Goal: Communication & Community: Answer question/provide support

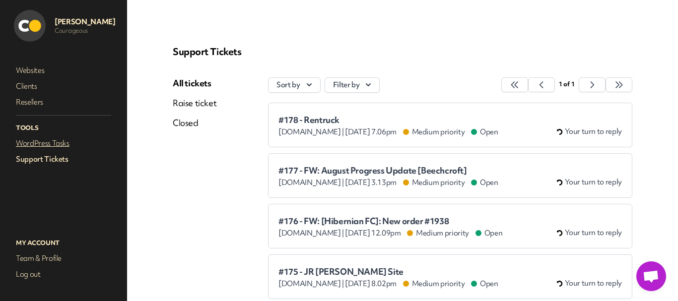
click at [54, 141] on link "WordPress Tasks" at bounding box center [63, 143] width 99 height 14
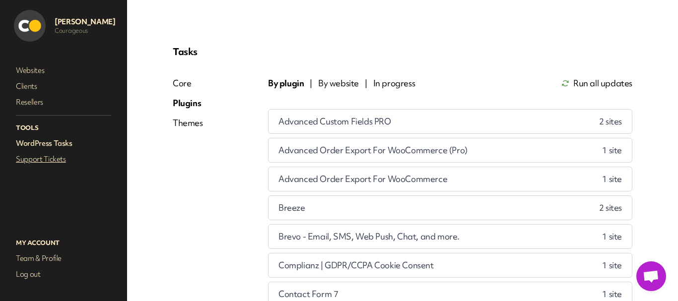
click at [40, 159] on link "Support Tickets" at bounding box center [63, 159] width 99 height 14
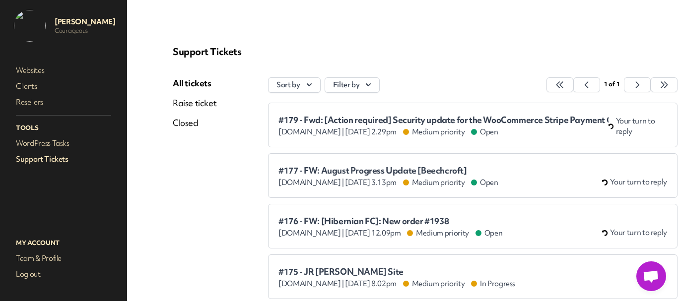
click at [326, 117] on span "#179 - Fwd: [Action required] Security update for the WooCommerce Stripe Paymen…" at bounding box center [443, 120] width 330 height 10
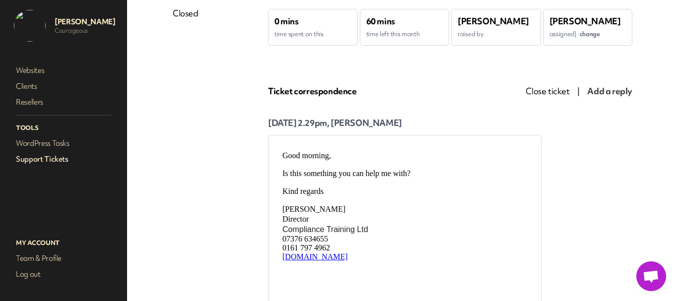
scroll to position [50, 0]
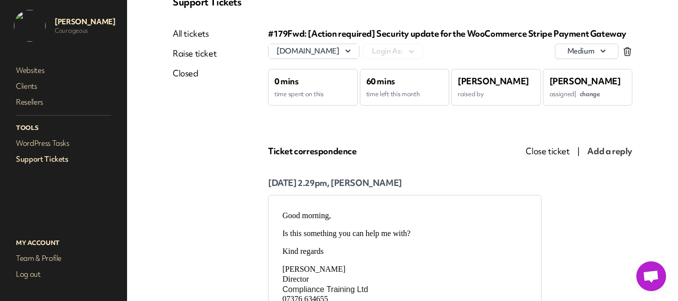
click at [590, 91] on span "change" at bounding box center [590, 94] width 20 height 8
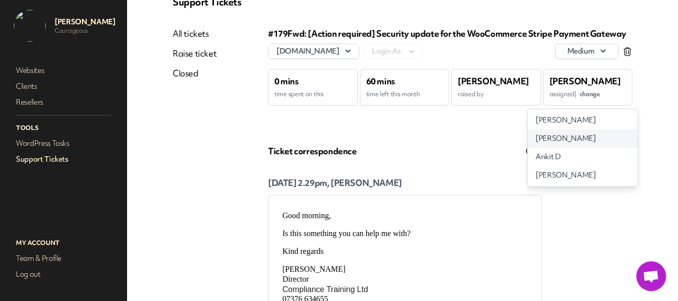
click at [572, 139] on span "[PERSON_NAME]" at bounding box center [566, 139] width 60 height 10
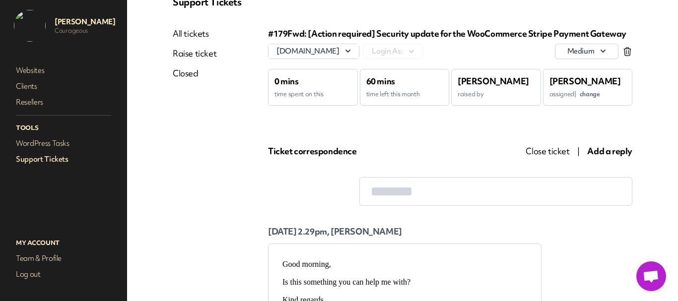
click at [62, 157] on link "Support Tickets" at bounding box center [63, 159] width 99 height 14
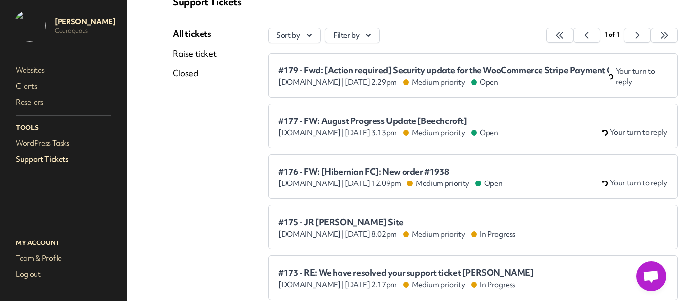
click at [351, 74] on span "#179 - Fwd: [Action required] Security update for the WooCommerce Stripe Paymen…" at bounding box center [443, 71] width 330 height 10
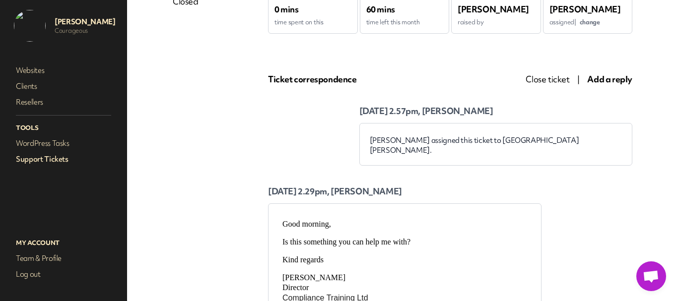
scroll to position [50, 0]
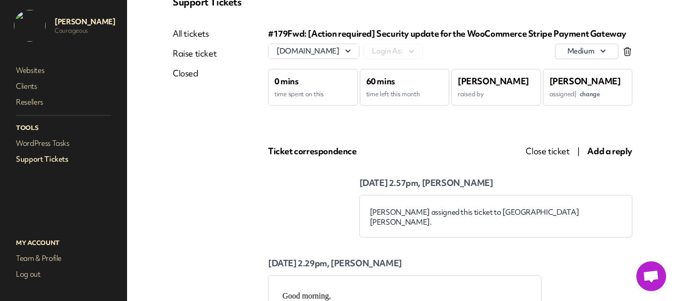
click at [608, 153] on span "Add a reply" at bounding box center [609, 150] width 45 height 11
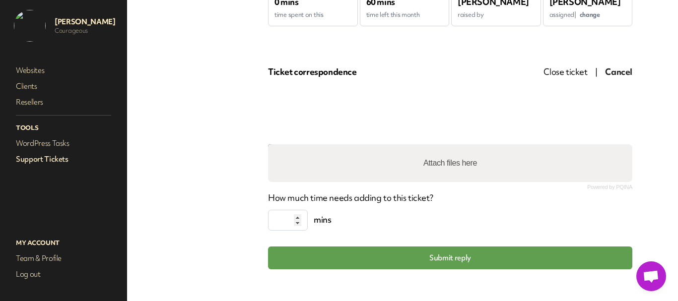
scroll to position [143, 0]
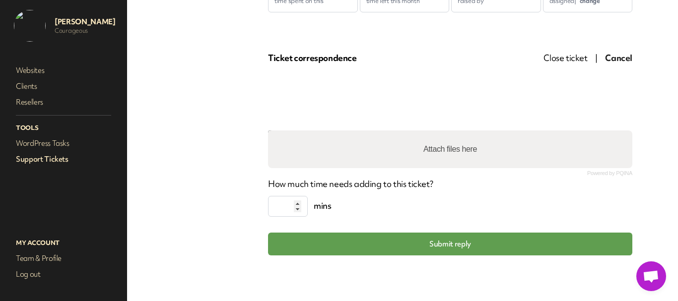
click at [468, 60] on div "Ticket correspondence" at bounding box center [387, 58] width 239 height 12
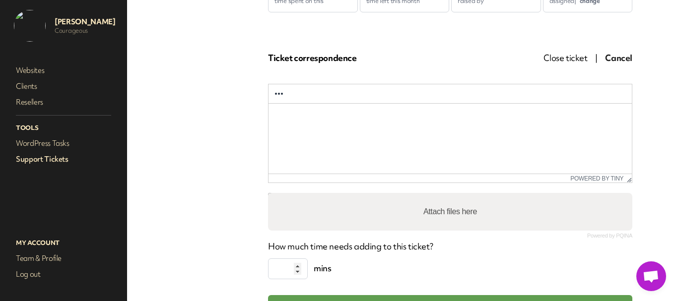
scroll to position [0, 0]
click at [382, 125] on html at bounding box center [450, 117] width 363 height 27
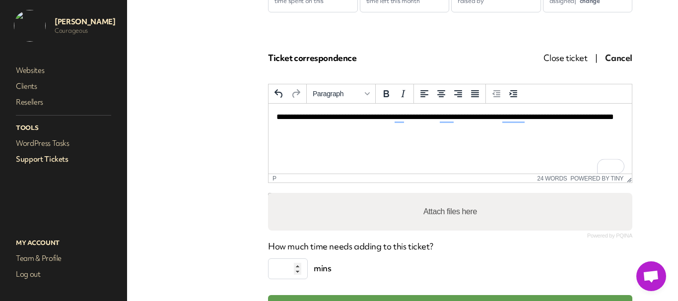
click at [373, 134] on html "**********" at bounding box center [450, 123] width 363 height 38
click at [431, 137] on html "**********" at bounding box center [450, 123] width 363 height 38
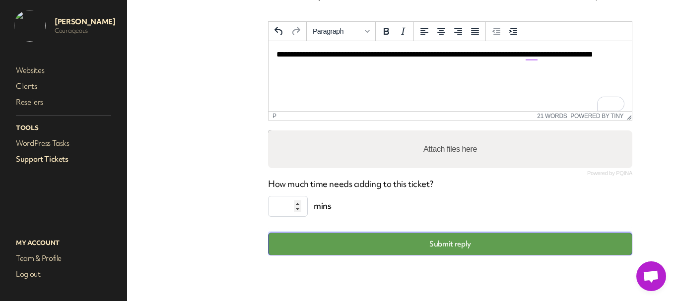
click at [421, 245] on button "Submit reply" at bounding box center [450, 244] width 364 height 23
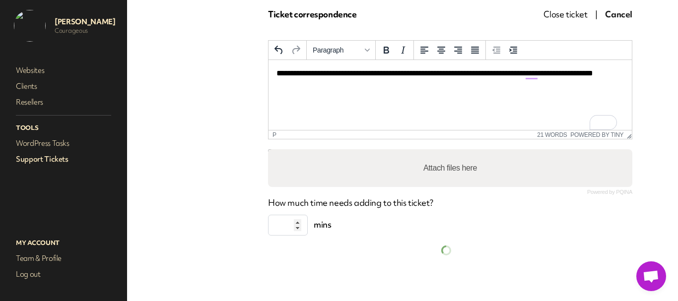
click at [24, 158] on link "Support Tickets" at bounding box center [63, 159] width 99 height 14
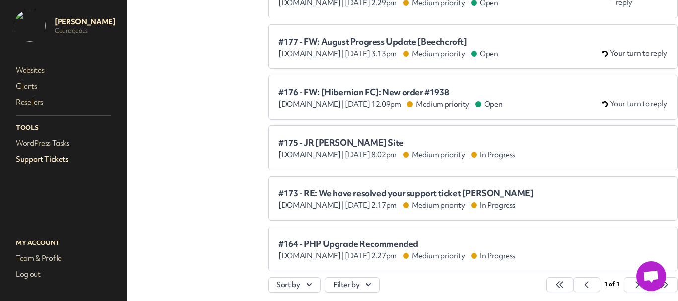
scroll to position [35, 0]
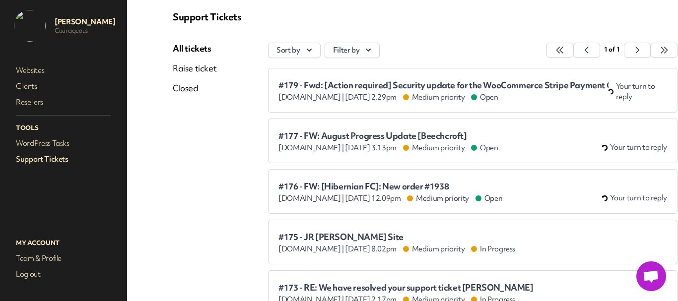
click at [326, 88] on span "#179 - Fwd: [Action required] Security update for the WooCommerce Stripe Paymen…" at bounding box center [443, 85] width 330 height 10
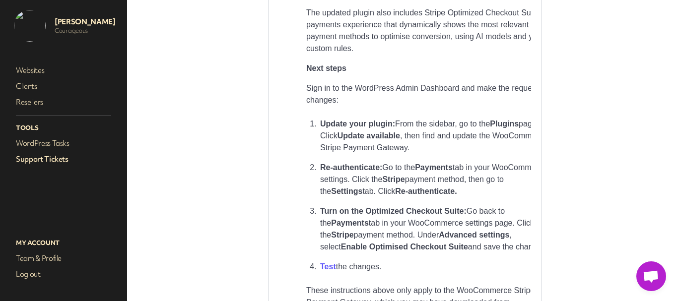
scroll to position [943, 0]
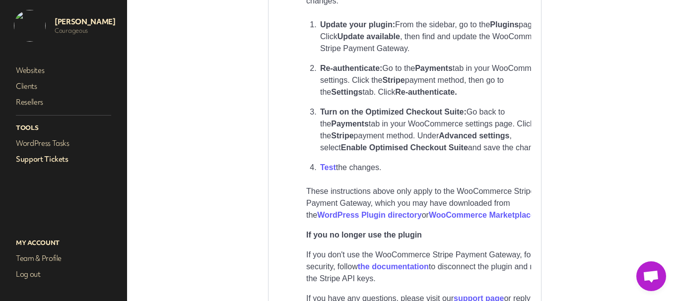
click at [41, 156] on link "Support Tickets" at bounding box center [63, 159] width 99 height 14
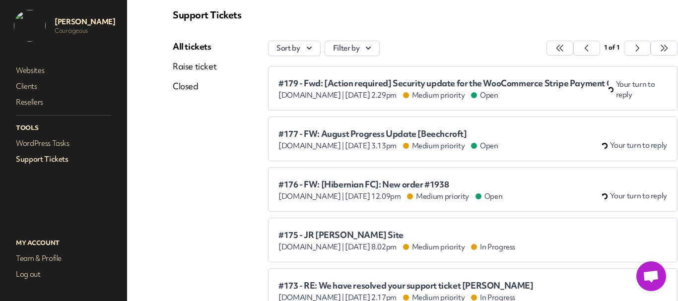
scroll to position [35, 0]
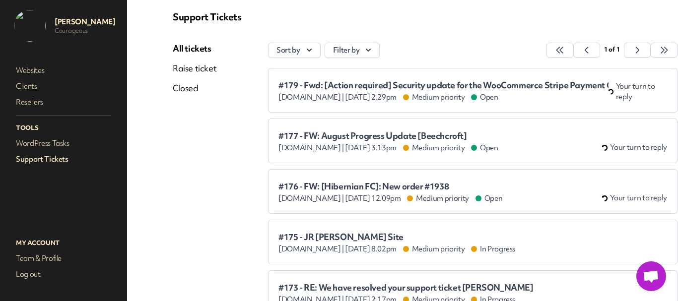
click at [327, 81] on span "#179 - Fwd: [Action required] Security update for the WooCommerce Stripe Paymen…" at bounding box center [443, 85] width 330 height 10
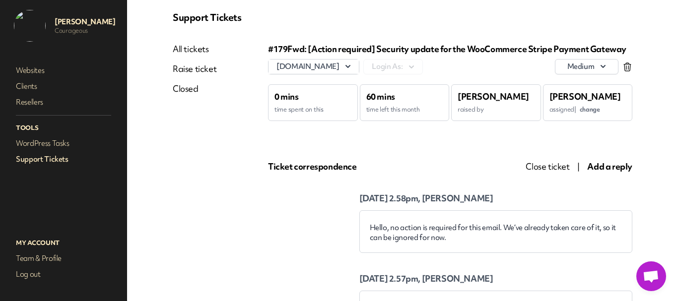
scroll to position [99, 0]
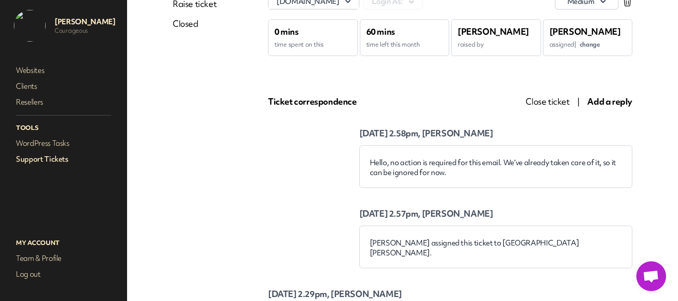
click at [538, 105] on span "Close ticket" at bounding box center [548, 101] width 44 height 11
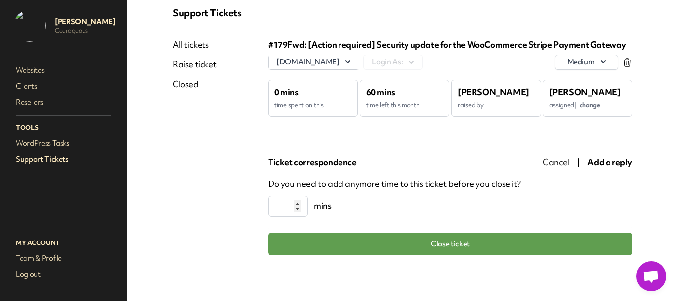
scroll to position [39, 0]
click at [457, 246] on button "Close ticket" at bounding box center [450, 244] width 364 height 23
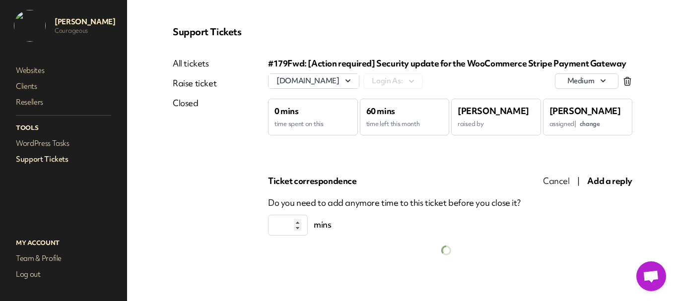
scroll to position [39, 0]
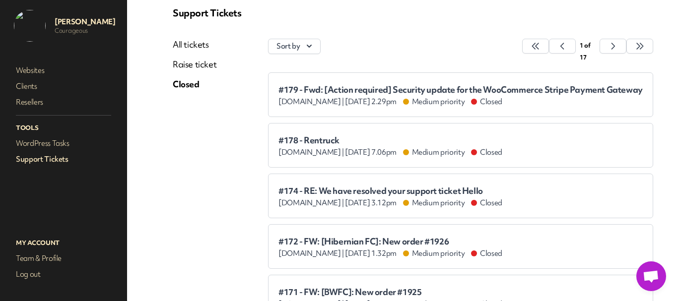
click at [45, 160] on link "Support Tickets" at bounding box center [63, 159] width 99 height 14
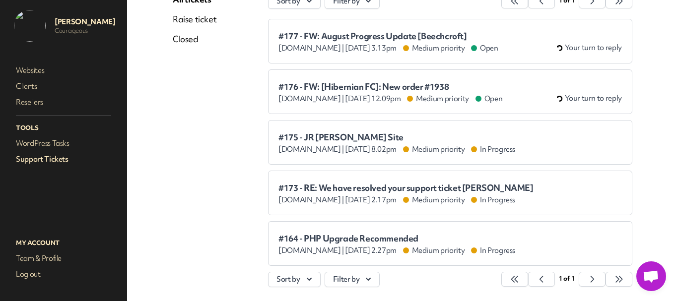
scroll to position [26, 0]
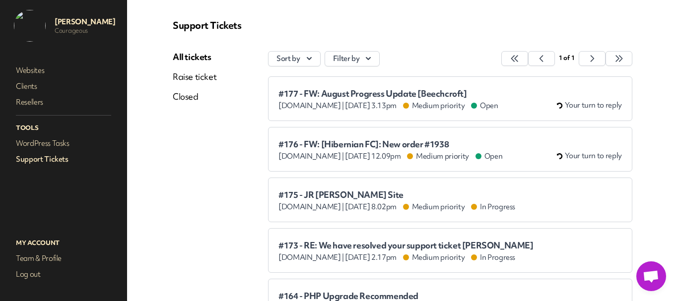
click at [315, 90] on span "#177 - FW: August Progress Update [Beechcroft]" at bounding box center [388, 94] width 220 height 10
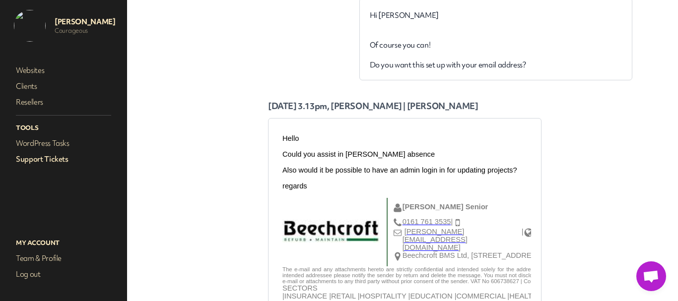
scroll to position [1290, 0]
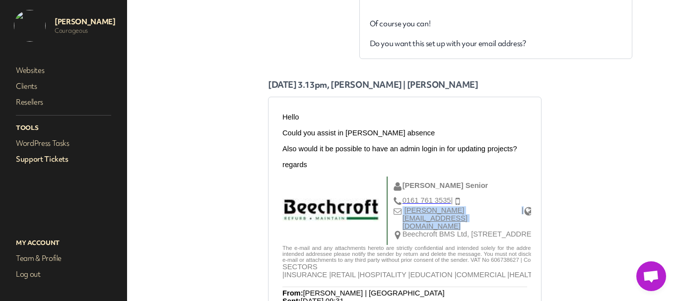
drag, startPoint x: 486, startPoint y: 221, endPoint x: 403, endPoint y: 222, distance: 83.4
click at [403, 222] on tr "[PERSON_NAME][EMAIL_ADDRESS][DOMAIN_NAME] | [DOMAIN_NAME]" at bounding box center [492, 218] width 199 height 24
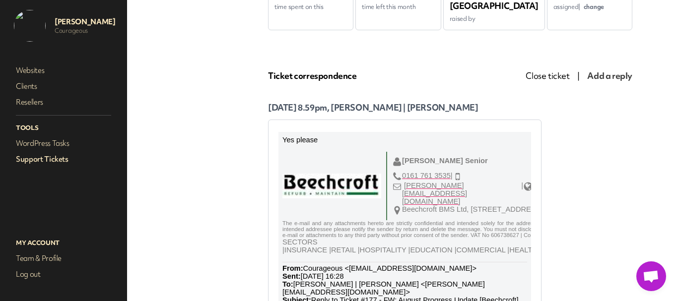
scroll to position [149, 0]
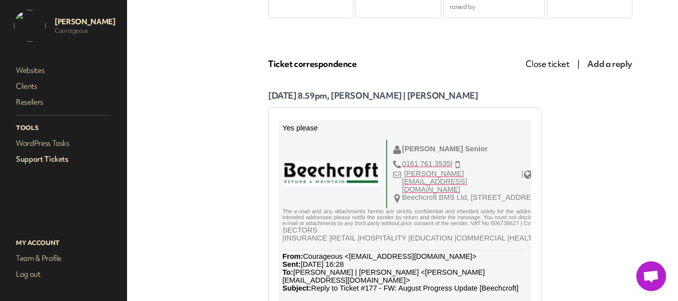
click at [373, 96] on p "[DATE] 8.59pm, [PERSON_NAME] | [PERSON_NAME]" at bounding box center [404, 96] width 273 height 12
copy p "[PERSON_NAME]"
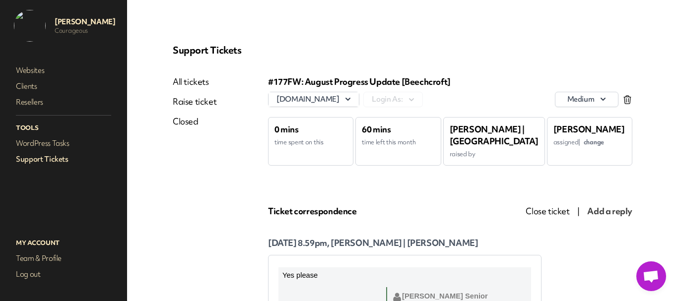
scroll to position [0, 0]
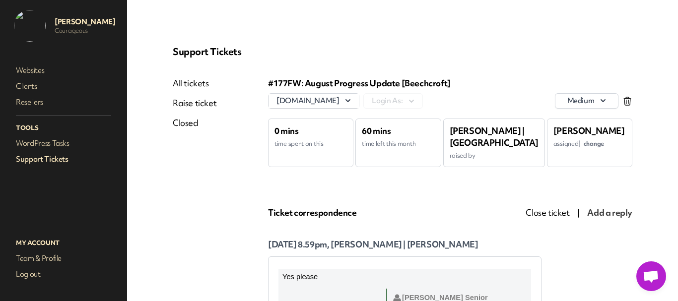
click at [584, 143] on span "change" at bounding box center [594, 143] width 20 height 8
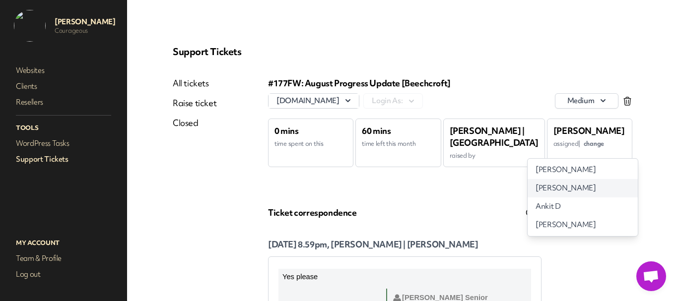
click at [556, 192] on span "[PERSON_NAME]" at bounding box center [566, 188] width 60 height 10
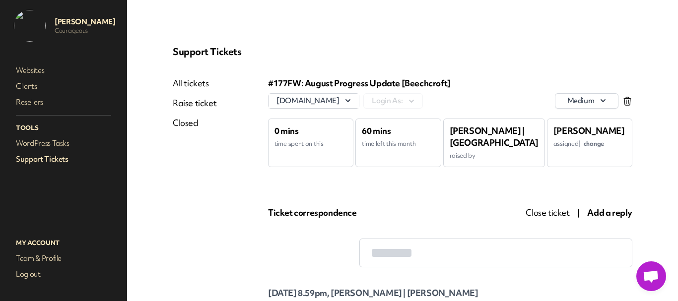
click at [46, 161] on link "Support Tickets" at bounding box center [63, 159] width 99 height 14
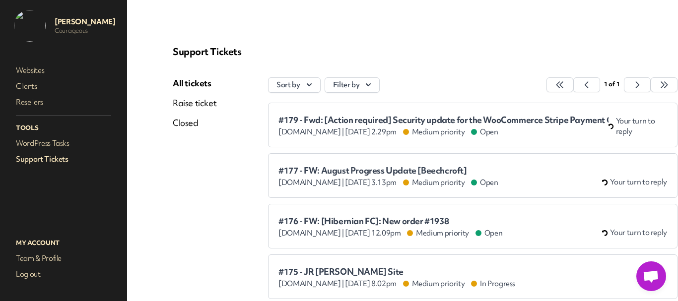
scroll to position [50, 0]
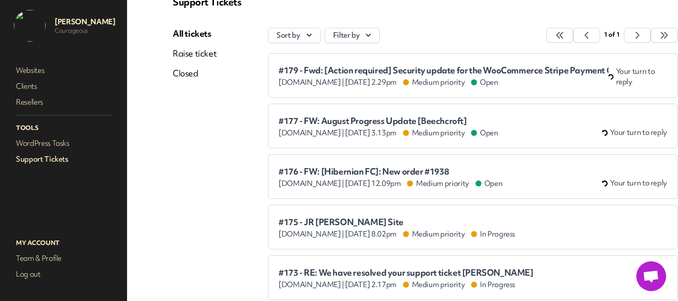
click at [361, 118] on span "#177 - FW: August Progress Update [Beechcroft]" at bounding box center [388, 121] width 220 height 10
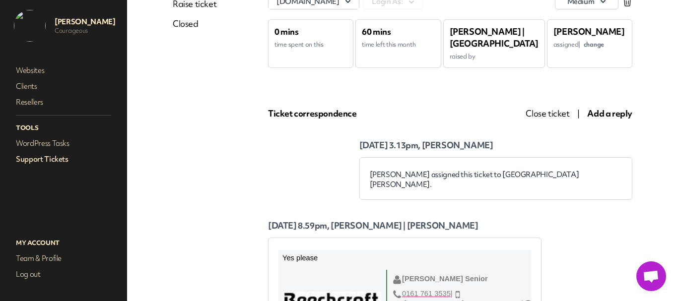
click at [600, 113] on span "Add a reply" at bounding box center [609, 113] width 45 height 11
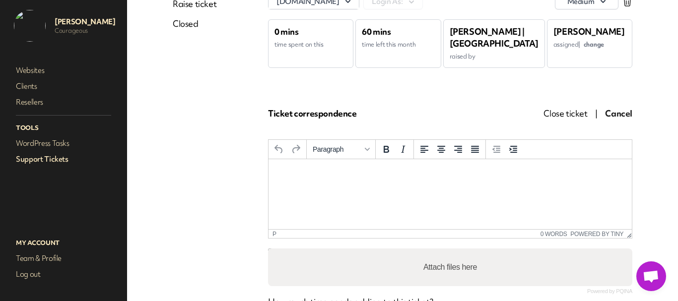
click at [378, 179] on html at bounding box center [450, 172] width 363 height 27
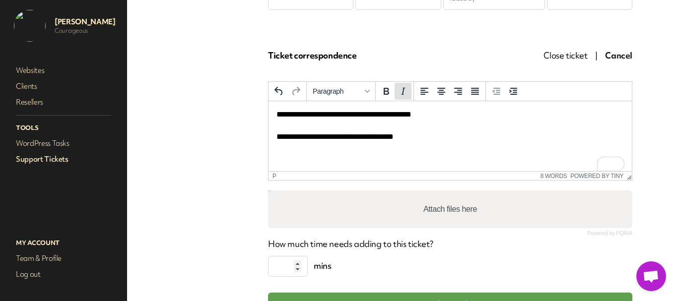
scroll to position [217, 0]
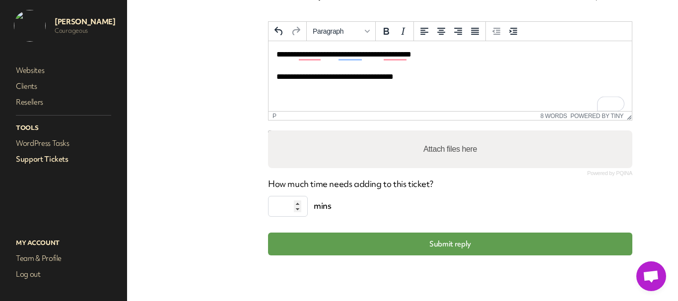
click at [350, 59] on p "**********" at bounding box center [446, 65] width 340 height 33
click at [397, 53] on p "**********" at bounding box center [446, 65] width 340 height 33
click at [319, 52] on p "**********" at bounding box center [446, 65] width 340 height 33
click at [353, 47] on html "**********" at bounding box center [450, 65] width 363 height 49
click at [351, 57] on p "**********" at bounding box center [446, 65] width 340 height 33
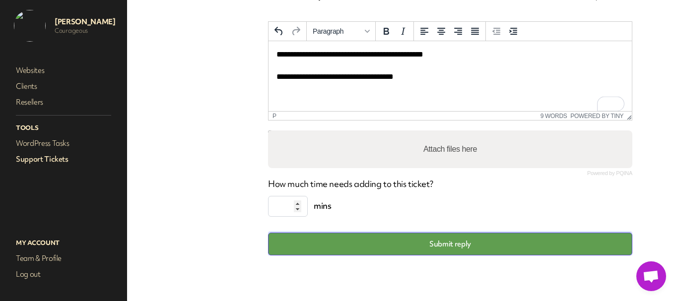
click at [434, 245] on button "Submit reply" at bounding box center [450, 244] width 364 height 23
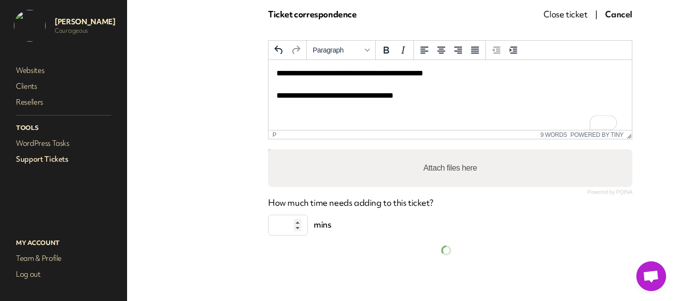
click at [44, 160] on link "Support Tickets" at bounding box center [63, 159] width 99 height 14
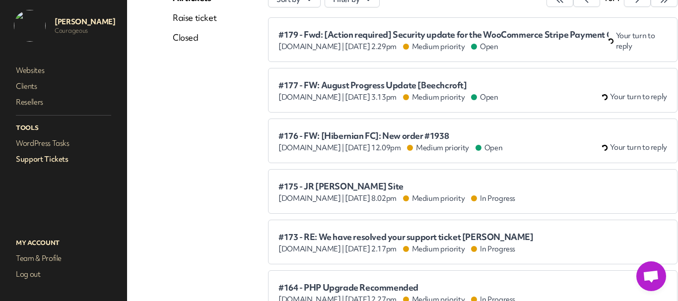
scroll to position [84, 0]
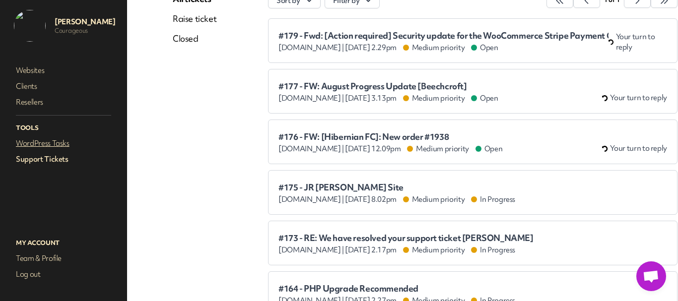
click at [62, 142] on link "WordPress Tasks" at bounding box center [63, 143] width 99 height 14
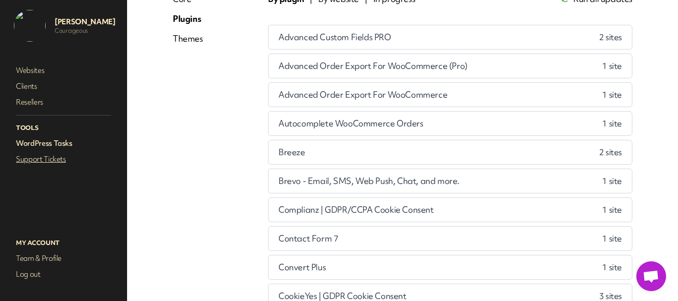
click at [52, 160] on link "Support Tickets" at bounding box center [63, 159] width 99 height 14
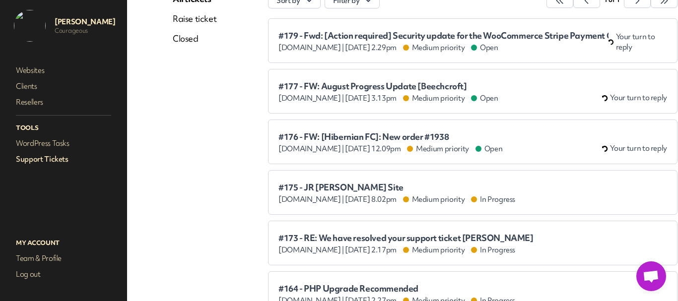
click at [333, 187] on span "#175 - JR [PERSON_NAME] Site" at bounding box center [396, 188] width 237 height 10
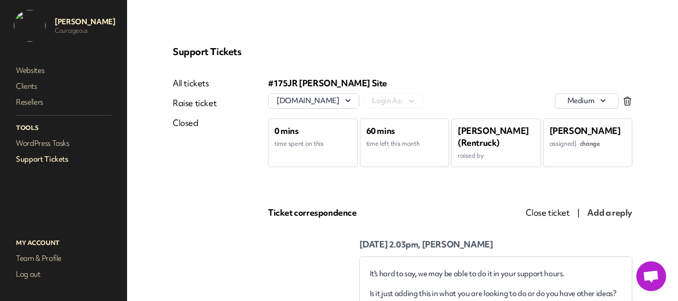
click at [195, 82] on link "All tickets" at bounding box center [195, 83] width 44 height 12
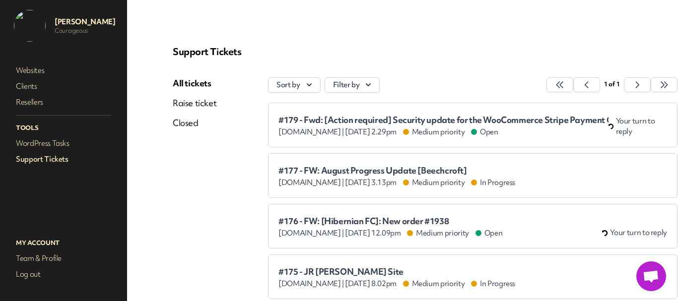
click at [356, 171] on span "#177 - FW: August Progress Update [Beechcroft]" at bounding box center [396, 171] width 237 height 10
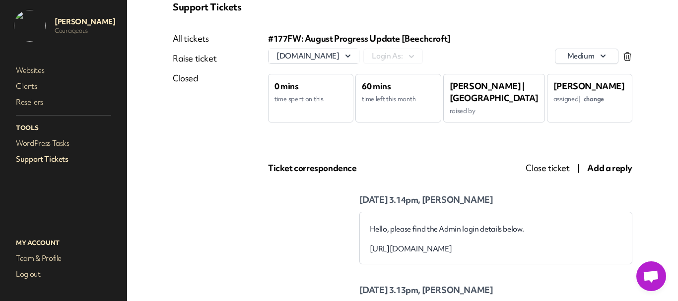
scroll to position [99, 0]
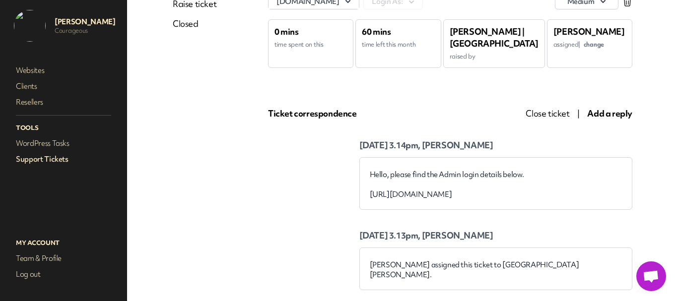
click at [547, 116] on span "Close ticket" at bounding box center [548, 113] width 44 height 11
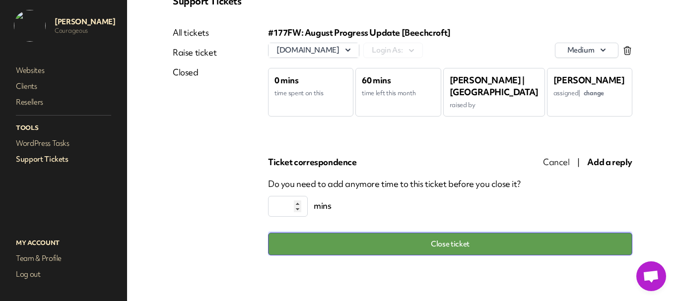
click at [472, 247] on button "Close ticket" at bounding box center [450, 244] width 364 height 23
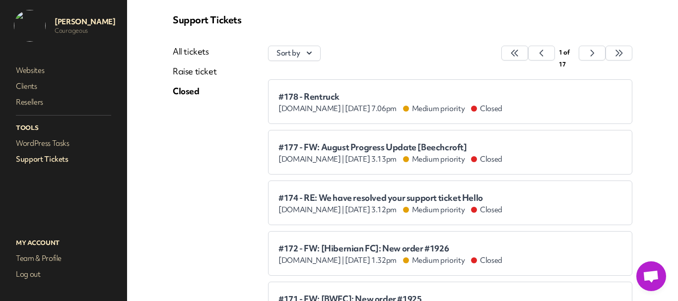
scroll to position [51, 0]
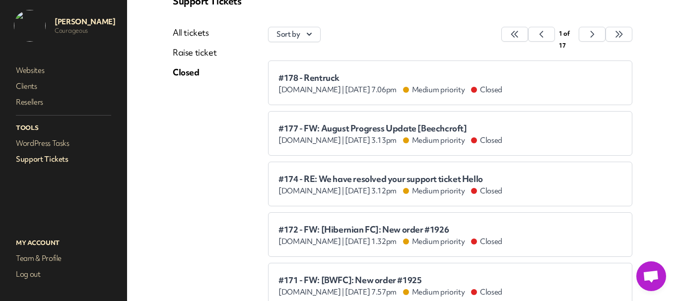
click at [62, 157] on link "Support Tickets" at bounding box center [63, 159] width 99 height 14
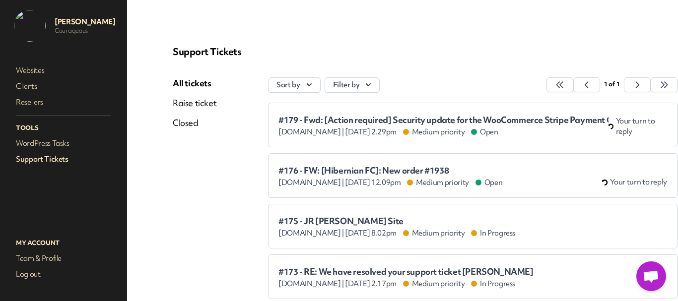
click at [317, 121] on span "#179 - Fwd: [Action required] Security update for the WooCommerce Stripe Paymen…" at bounding box center [443, 120] width 330 height 10
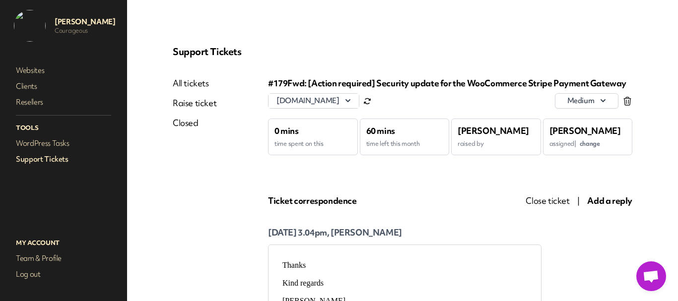
scroll to position [99, 0]
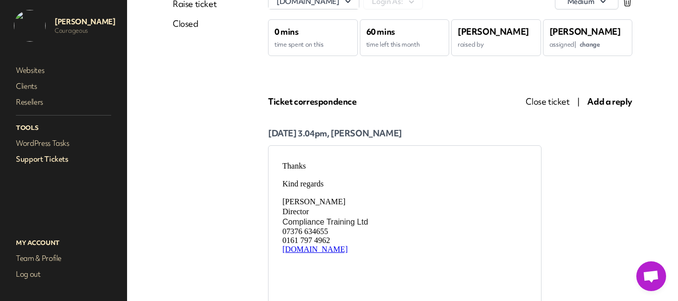
click at [545, 100] on span "Close ticket" at bounding box center [548, 101] width 44 height 11
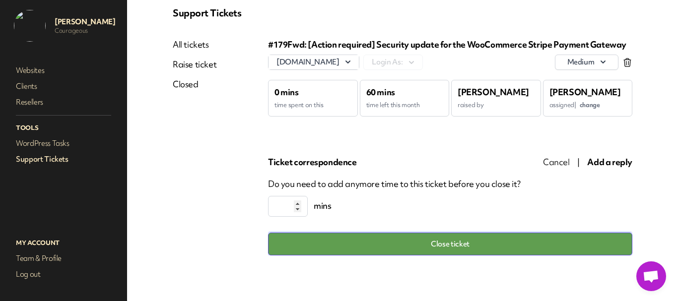
click at [447, 242] on button "Close ticket" at bounding box center [450, 244] width 364 height 23
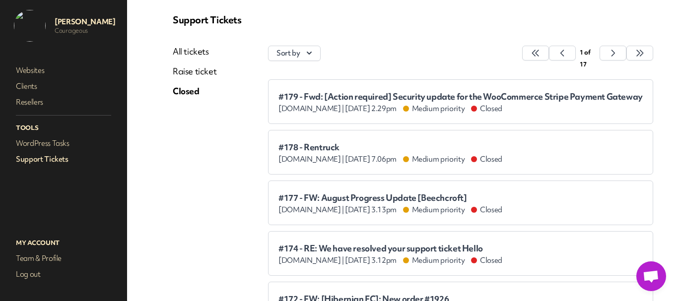
scroll to position [39, 0]
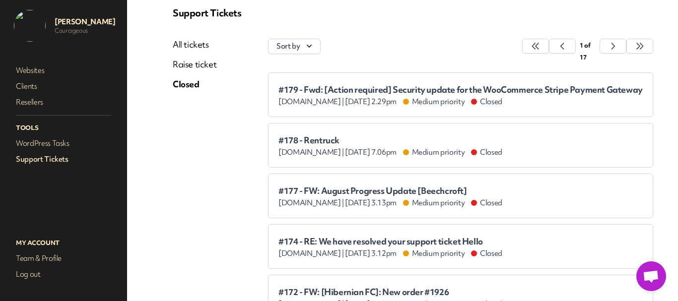
click at [186, 46] on link "All tickets" at bounding box center [195, 45] width 44 height 12
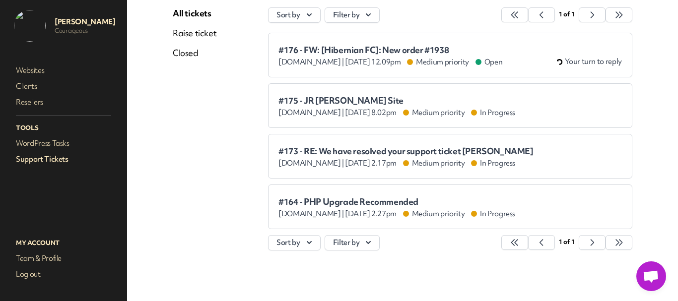
scroll to position [75, 0]
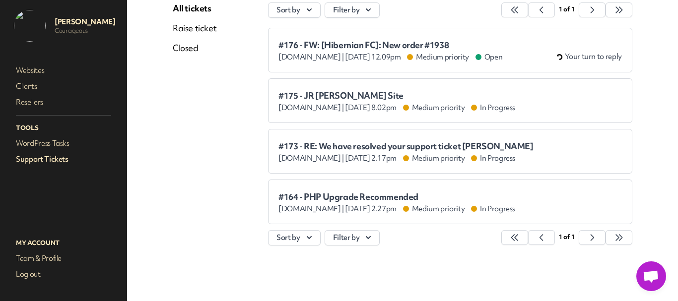
click at [315, 146] on span "#173 - RE: We have resolved your support ticket [PERSON_NAME]" at bounding box center [405, 146] width 255 height 10
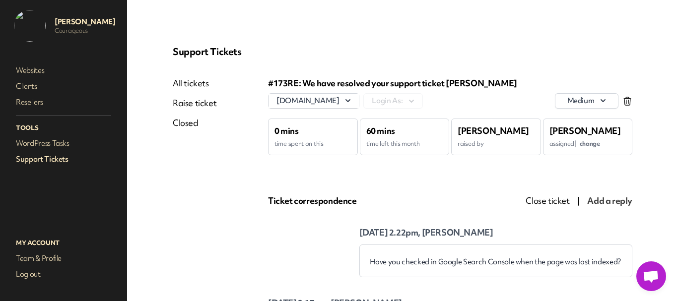
click at [196, 83] on link "All tickets" at bounding box center [195, 83] width 44 height 12
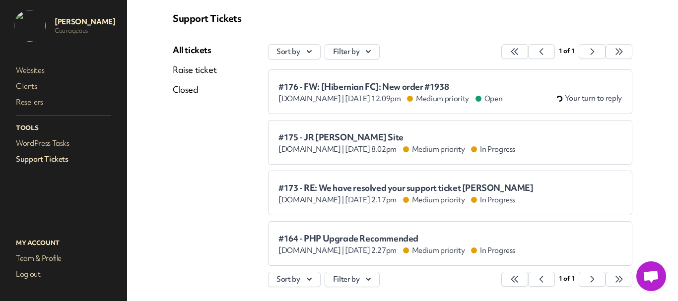
scroll to position [75, 0]
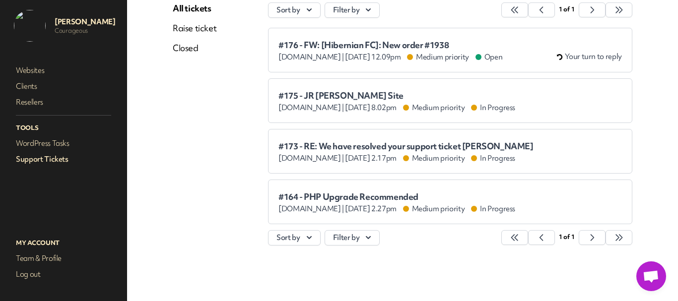
click at [336, 42] on span "#176 - FW: [Hibernian FC]: New order #1938" at bounding box center [390, 45] width 224 height 10
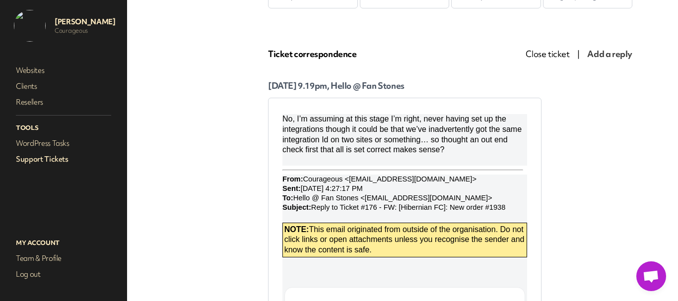
scroll to position [149, 0]
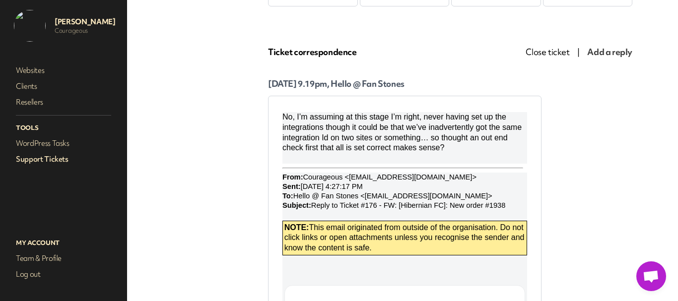
click at [38, 165] on link "Support Tickets" at bounding box center [63, 159] width 99 height 14
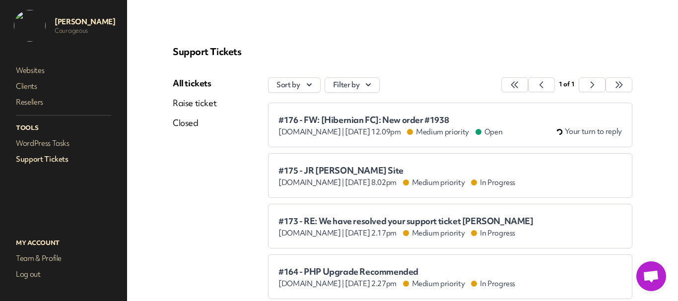
click at [305, 111] on li "#176 - FW: [Hibernian FC]: New order #1938 [DOMAIN_NAME] | [DATE] 12.09pm Mediu…" at bounding box center [450, 125] width 364 height 45
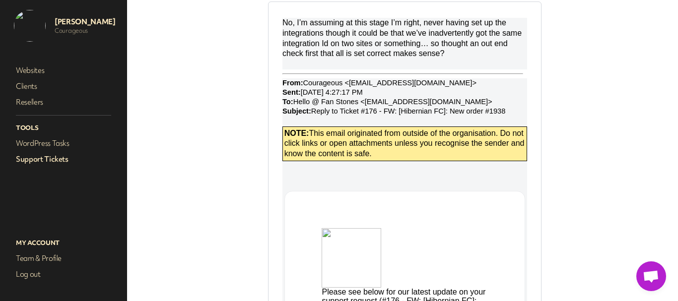
scroll to position [248, 0]
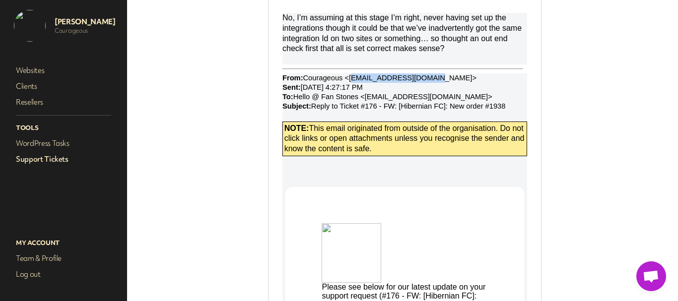
drag, startPoint x: 344, startPoint y: 80, endPoint x: 411, endPoint y: 80, distance: 67.0
click at [411, 80] on font "From: Courageous <[EMAIL_ADDRESS][DOMAIN_NAME]> Sent: [DATE] 4:27:17 PM To: Hel…" at bounding box center [393, 92] width 223 height 36
click at [47, 157] on link "Support Tickets" at bounding box center [63, 159] width 99 height 14
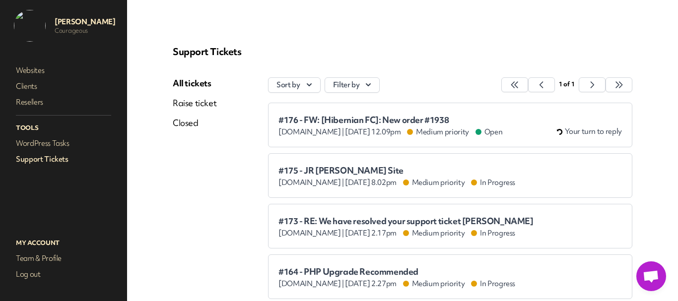
click at [315, 118] on span "#176 - FW: [Hibernian FC]: New order #1938" at bounding box center [390, 120] width 224 height 10
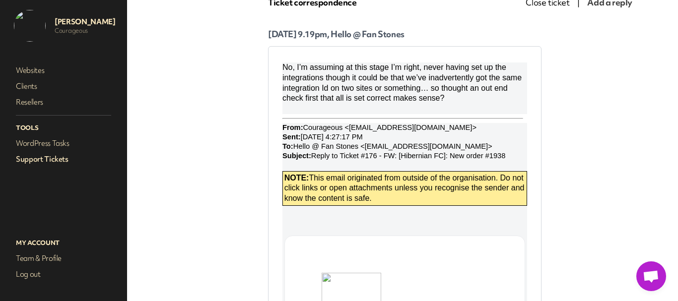
scroll to position [149, 0]
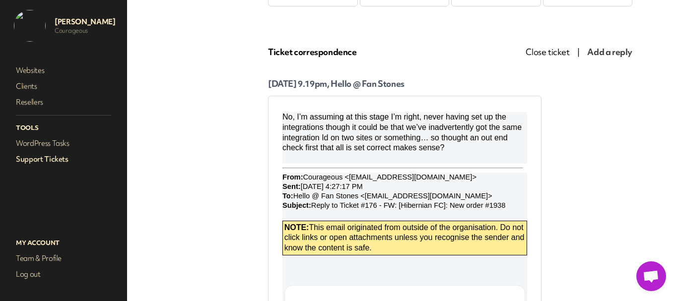
click at [64, 163] on link "Support Tickets" at bounding box center [63, 159] width 99 height 14
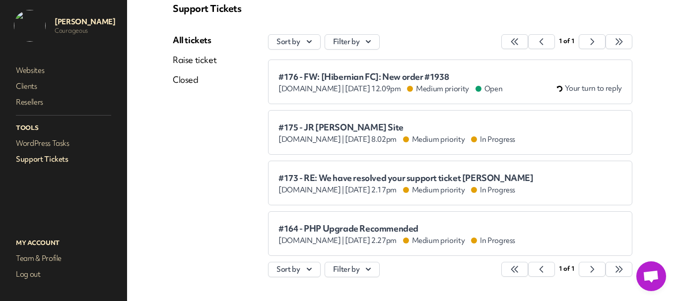
scroll to position [25, 0]
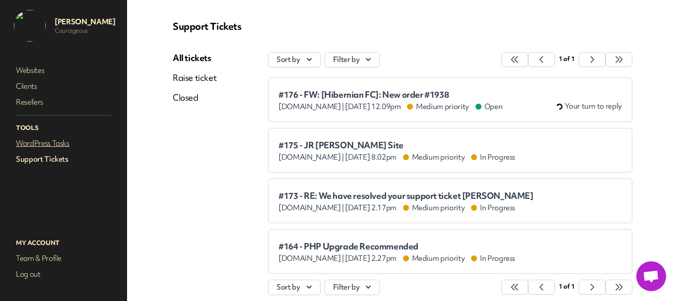
click at [50, 144] on link "WordPress Tasks" at bounding box center [63, 143] width 99 height 14
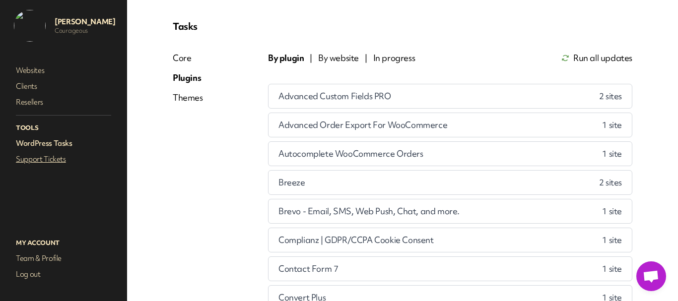
click at [47, 155] on link "Support Tickets" at bounding box center [63, 159] width 99 height 14
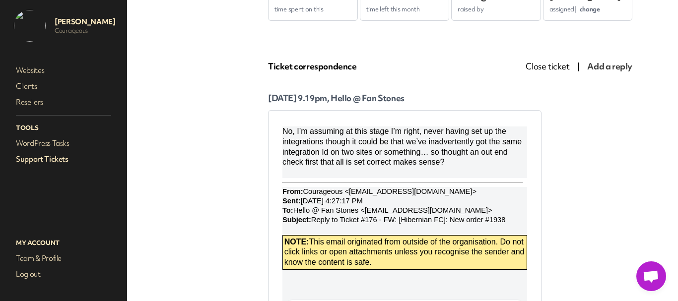
scroll to position [149, 0]
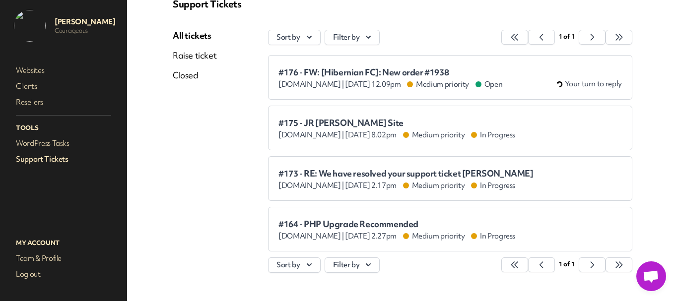
scroll to position [25, 0]
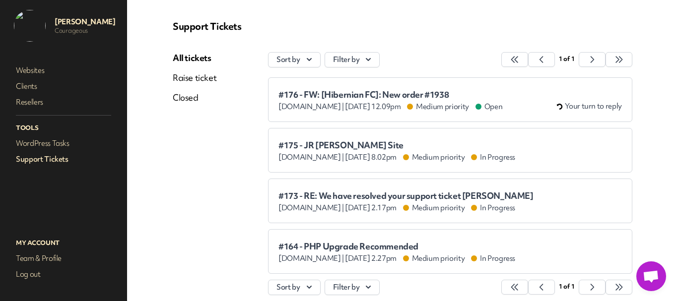
click at [311, 89] on div "#176 - FW: [Hibernian FC]: New order #1938 [DOMAIN_NAME] | [DATE] 12.09pm Mediu…" at bounding box center [449, 100] width 343 height 24
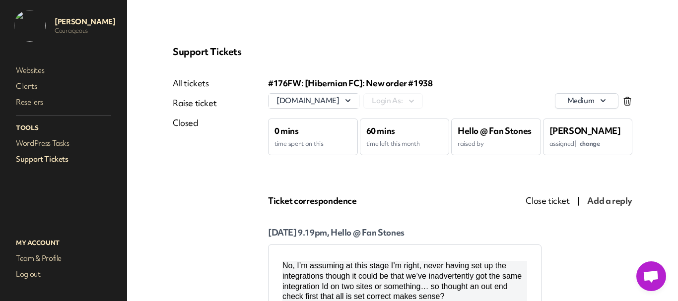
click at [53, 154] on link "Support Tickets" at bounding box center [63, 159] width 99 height 14
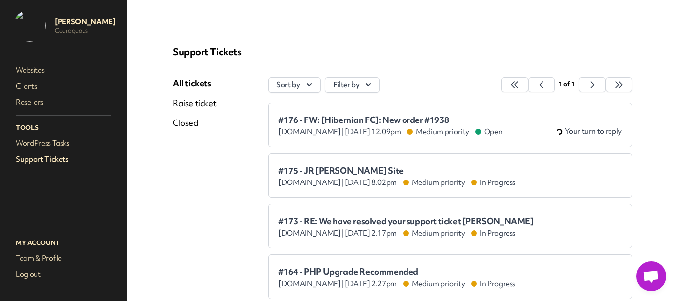
click at [315, 121] on span "#176 - FW: [Hibernian FC]: New order #1938" at bounding box center [390, 120] width 224 height 10
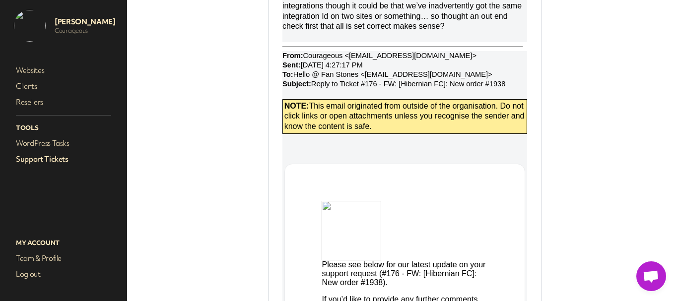
scroll to position [171, 0]
